Goal: Navigation & Orientation: Find specific page/section

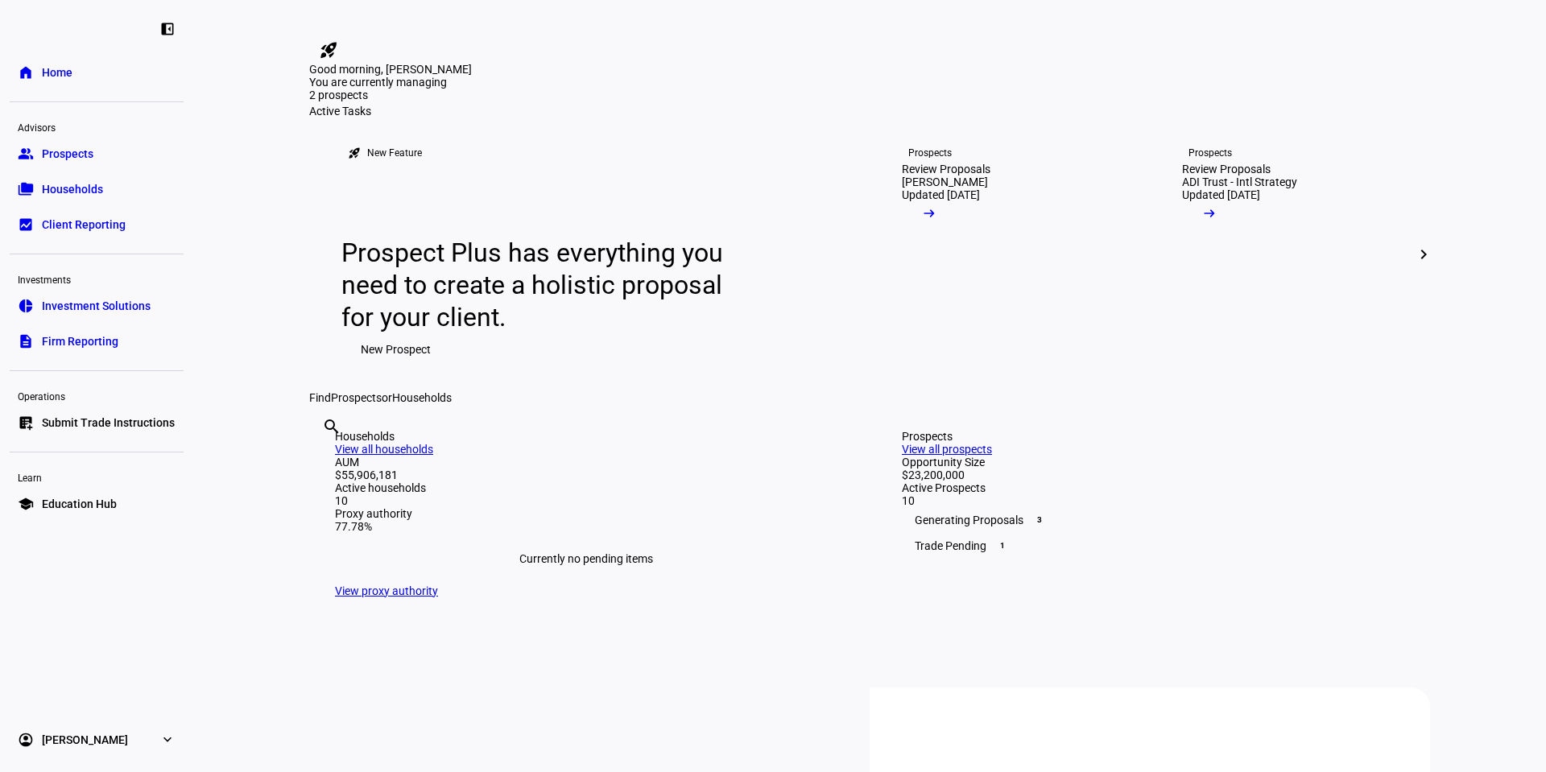
drag, startPoint x: 86, startPoint y: 149, endPoint x: 97, endPoint y: 176, distance: 28.9
click at [86, 149] on span "Prospects" at bounding box center [68, 154] width 52 height 16
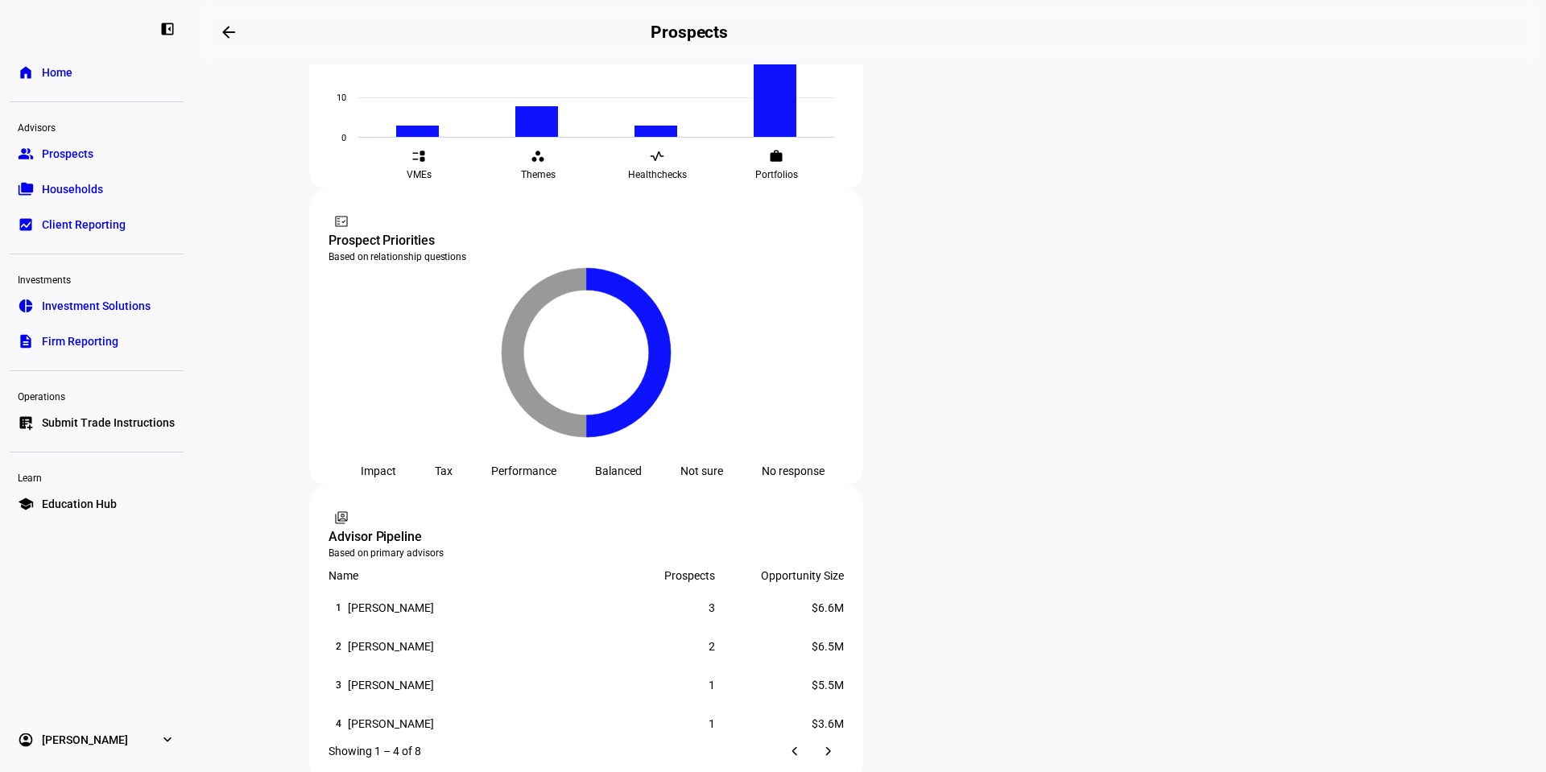
scroll to position [780, 0]
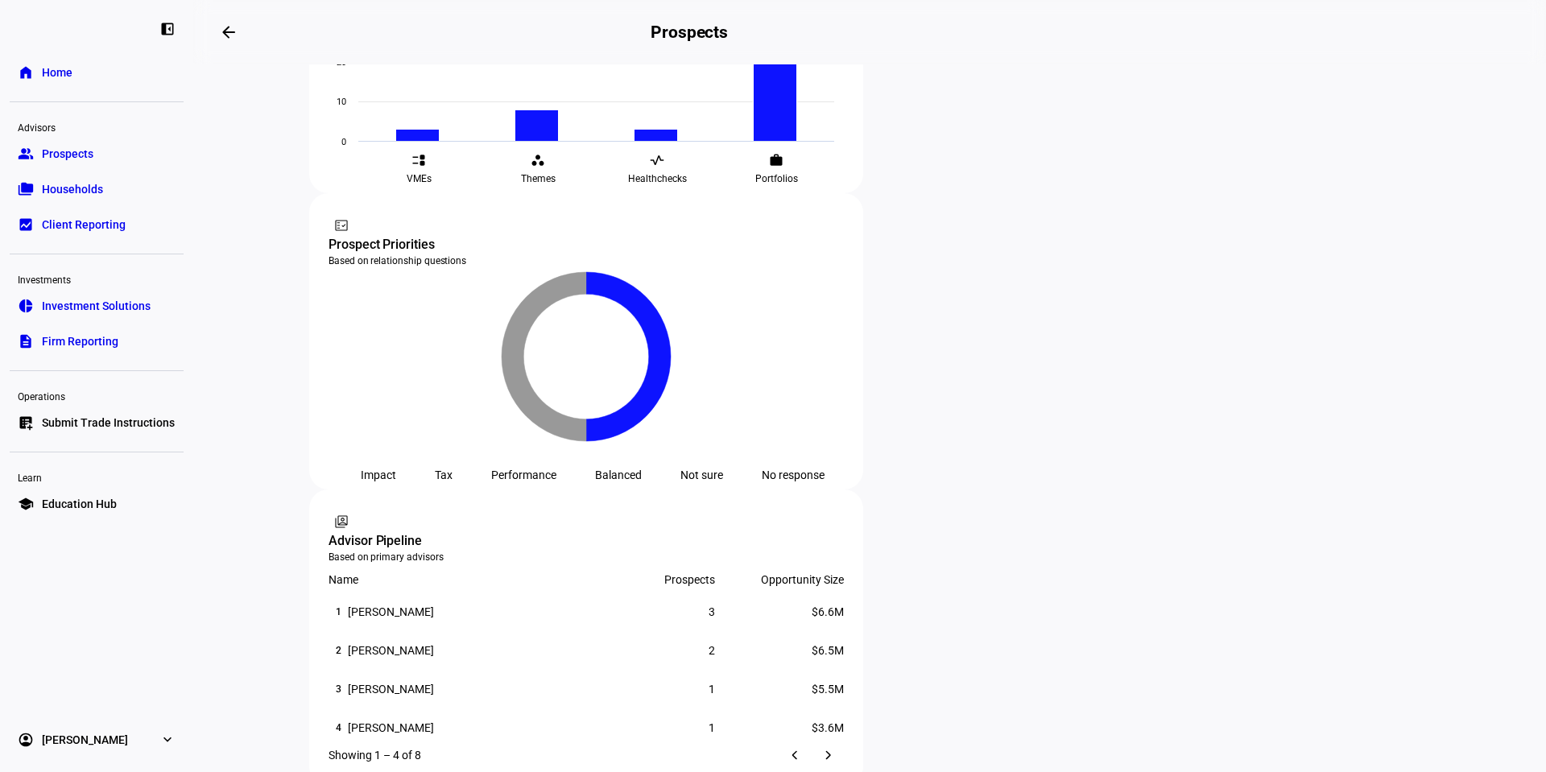
click at [143, 200] on link "folder_copy Households" at bounding box center [97, 189] width 174 height 32
